Goal: Complete application form: Complete application form

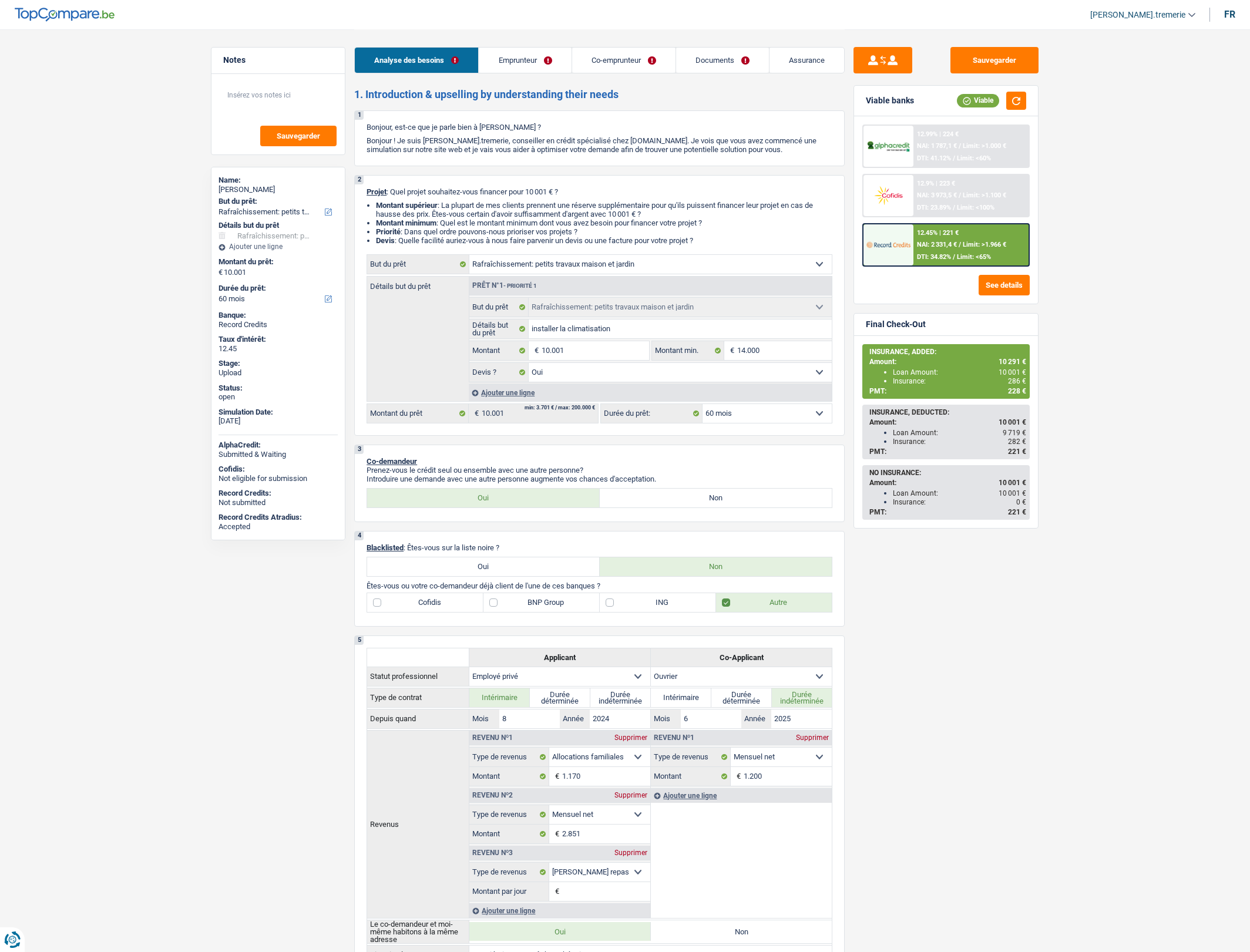
select select "houseOrGarden"
select select "60"
select select "houseOrGarden"
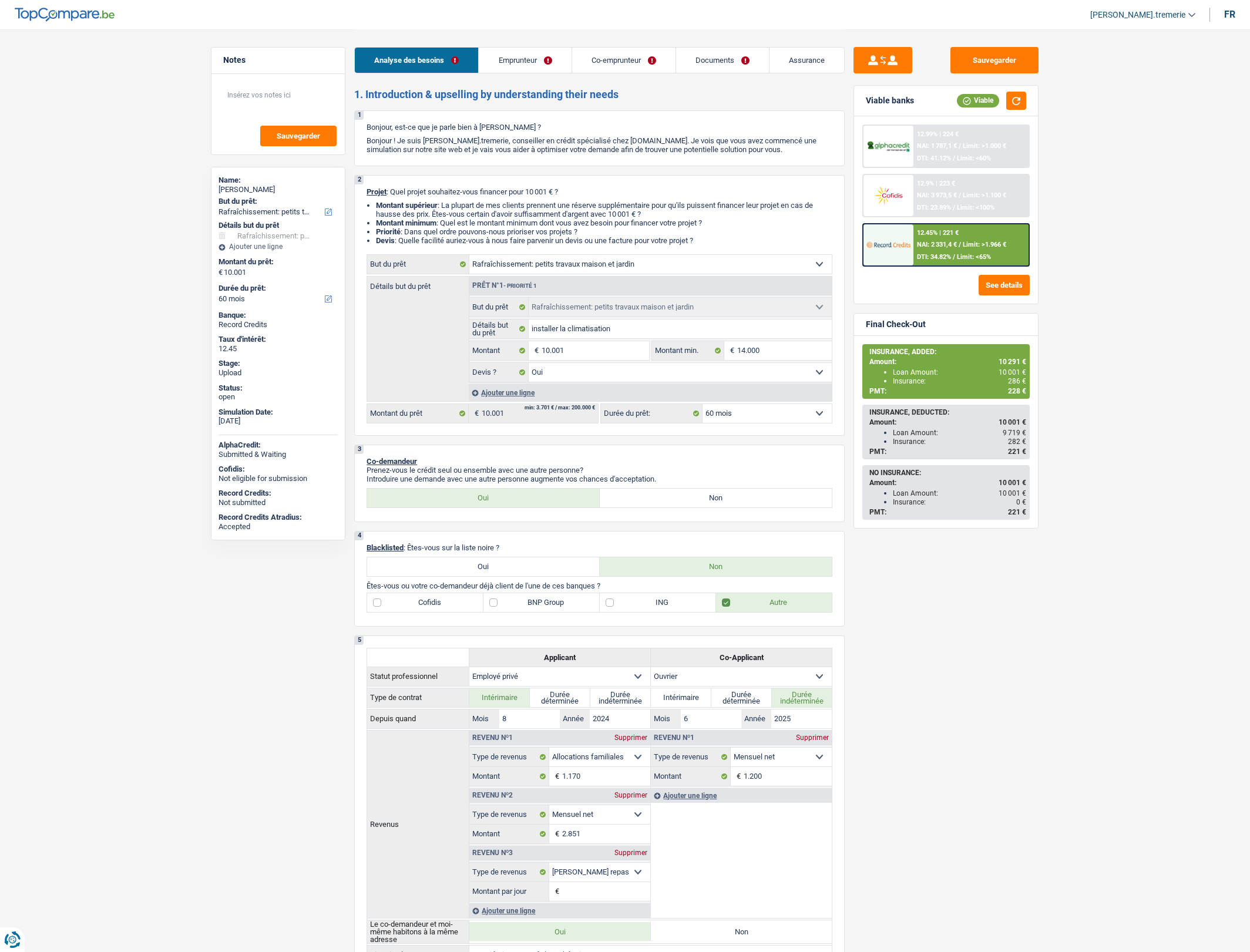
select select "yes"
select select "60"
select select "privateEmployee"
select select "worker"
select select "familyAllowances"
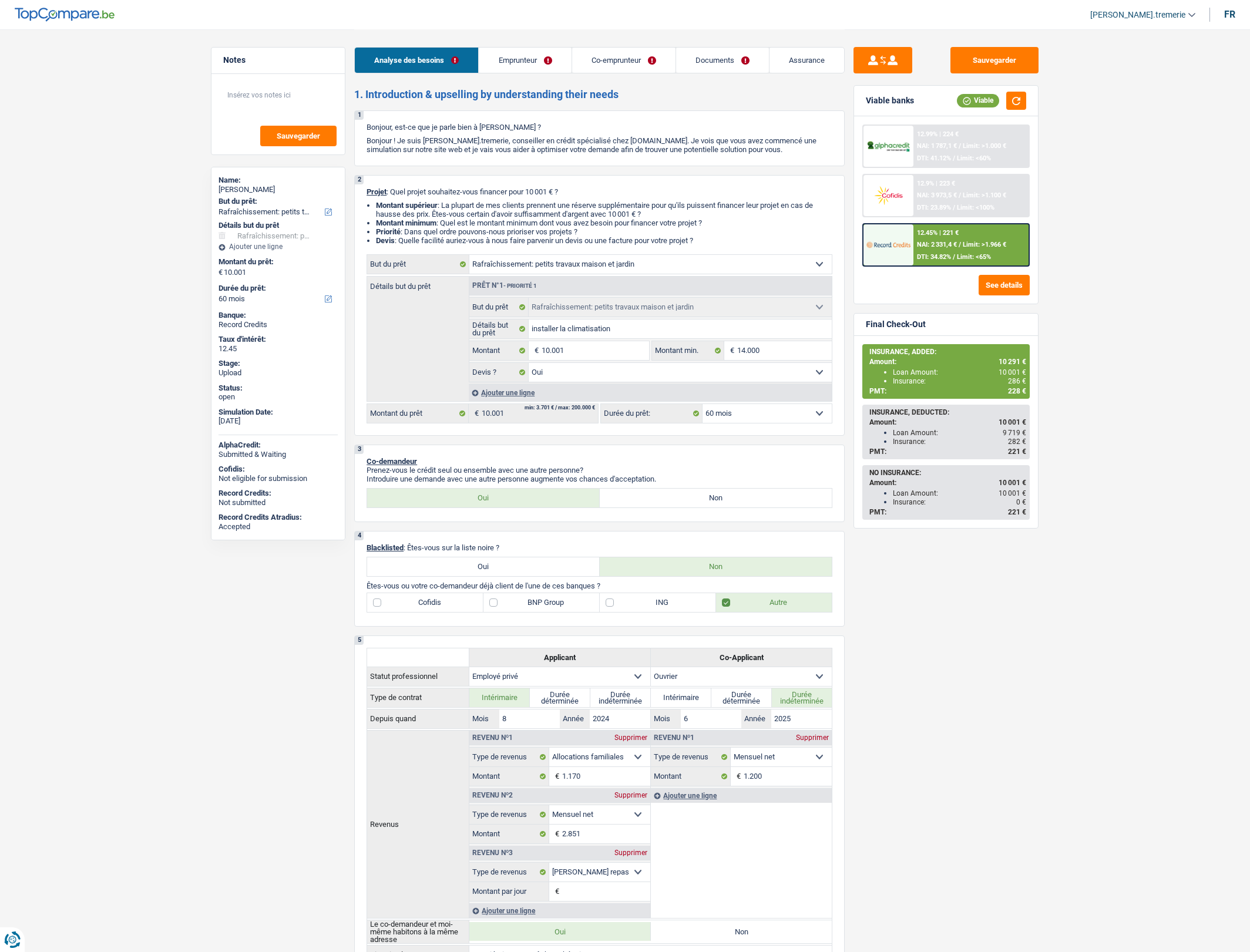
select select "netSalary"
select select "mealVouchers"
select select "netSalary"
select select "ownerWithMortgage"
select select "cardOrCredit"
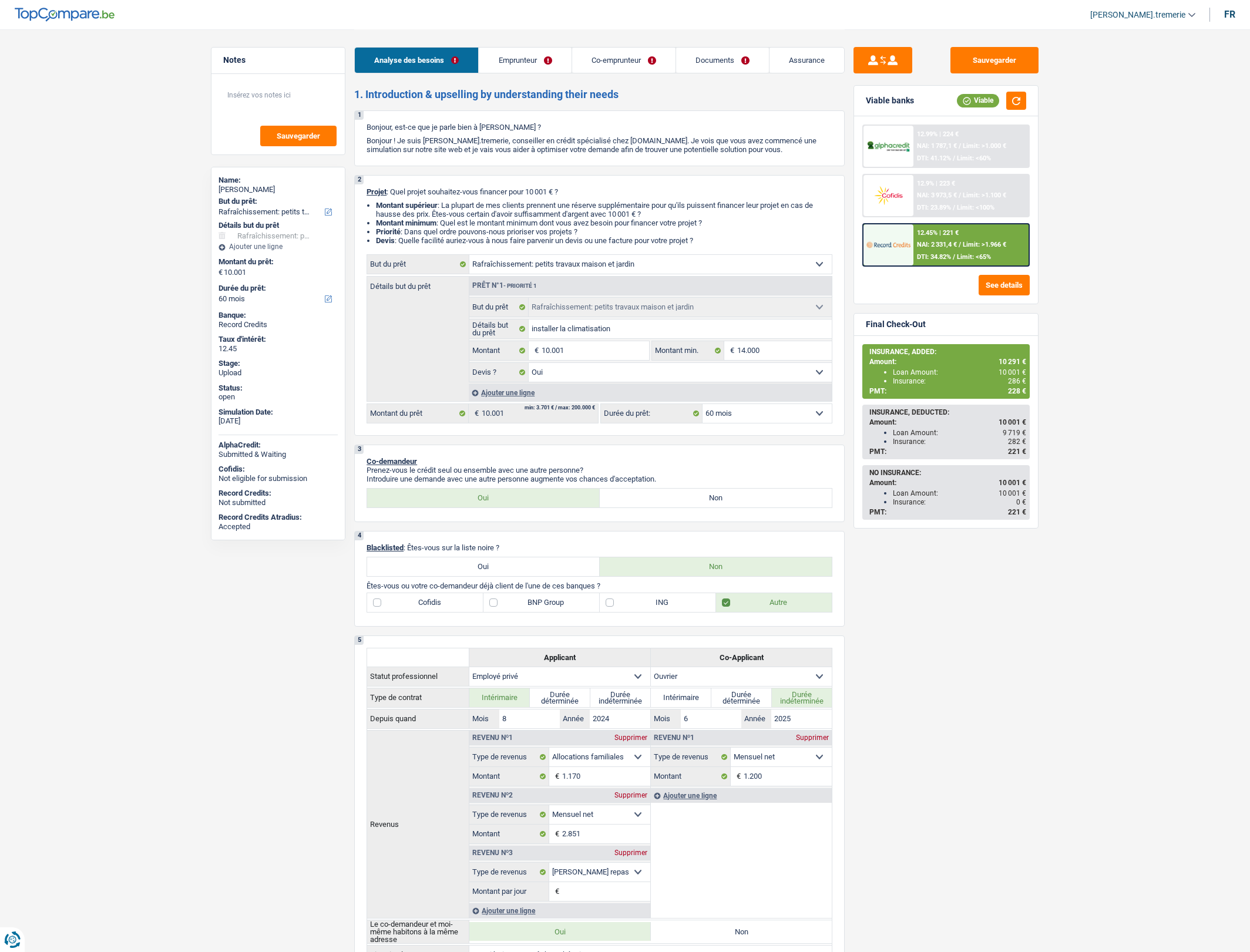
select select "cardOrCredit"
select select "mortgage"
select select "360"
select select "houseOrGarden"
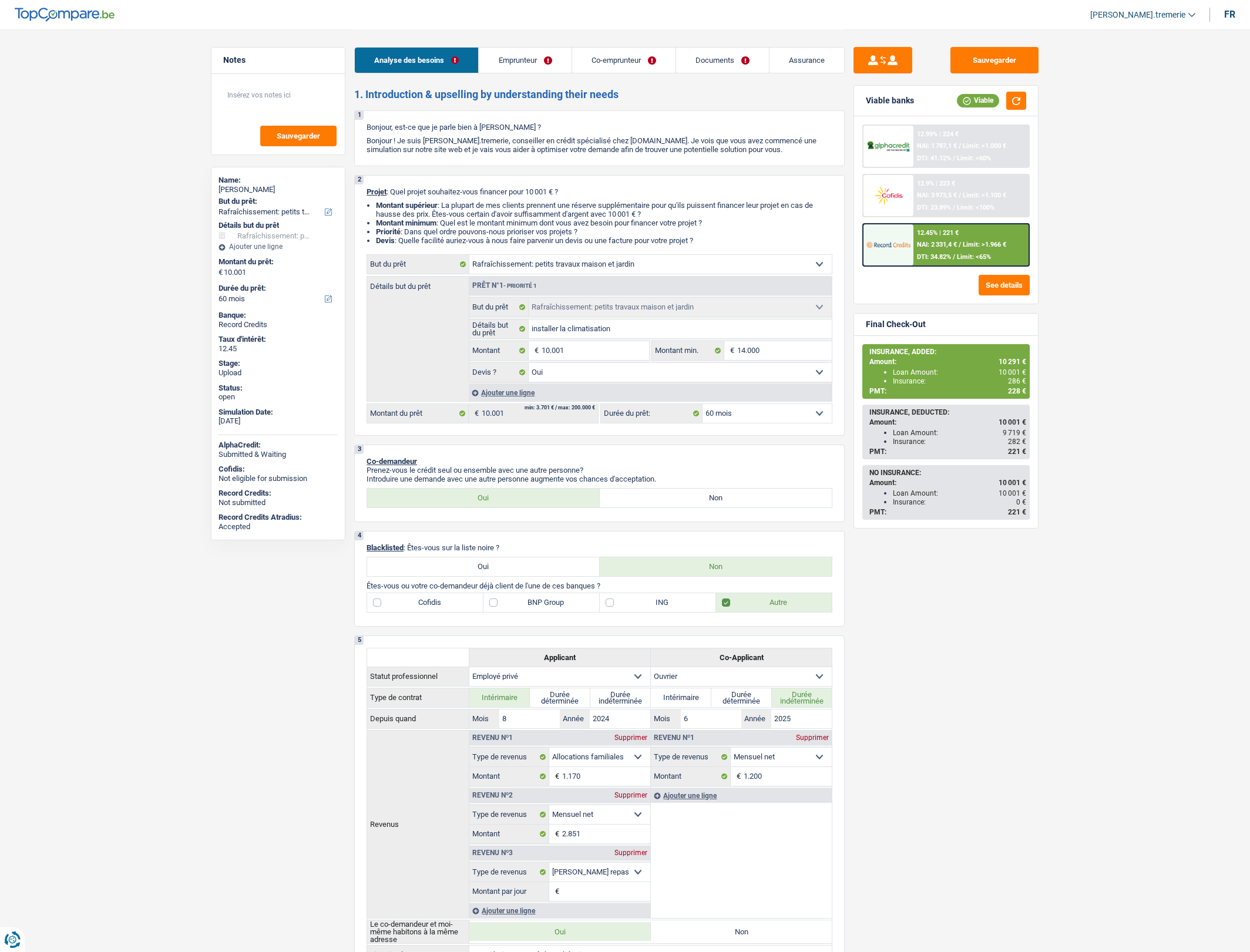
select select "yes"
select select "60"
click at [957, 240] on span "NAI: 2 331,4 €" at bounding box center [937, 244] width 40 height 7
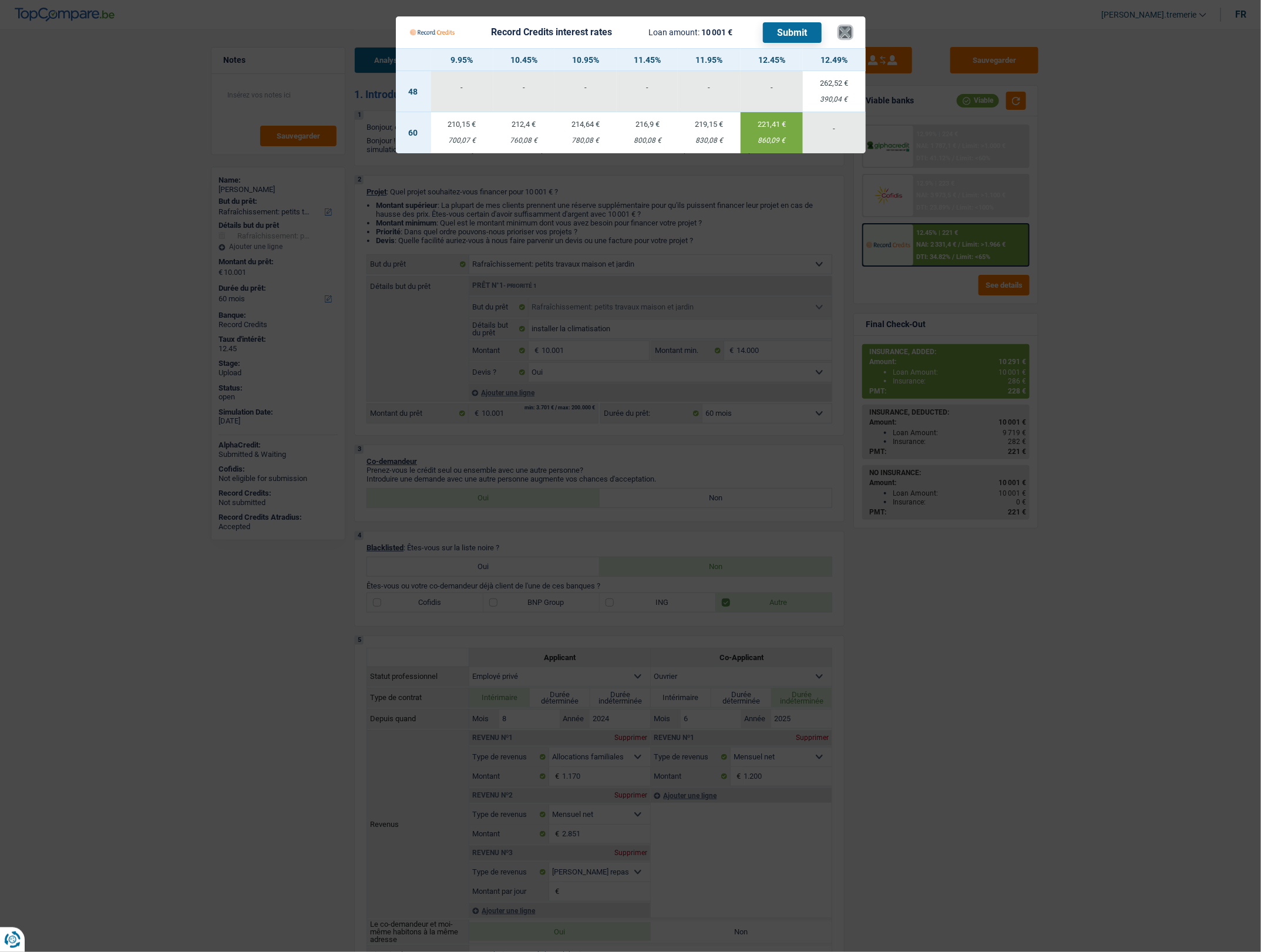
click at [847, 29] on button "×" at bounding box center [845, 33] width 13 height 12
